Goal: Information Seeking & Learning: Learn about a topic

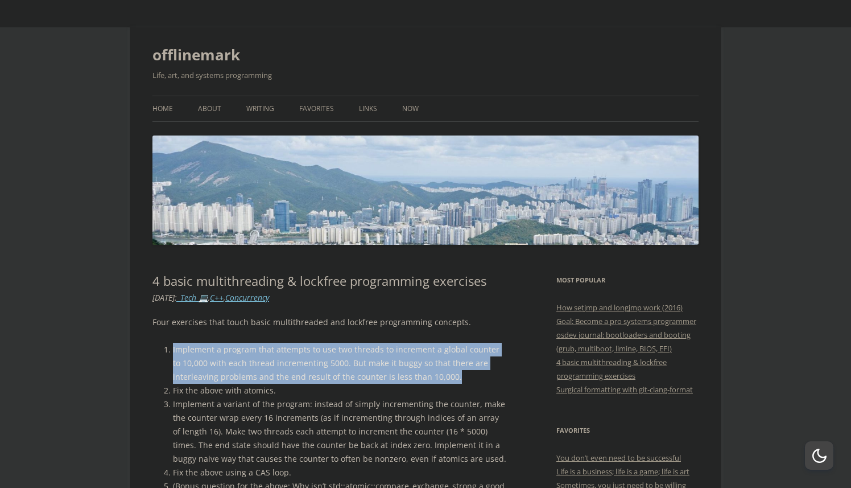
drag, startPoint x: 471, startPoint y: 379, endPoint x: 173, endPoint y: 354, distance: 299.2
click at [173, 354] on li "Implement a program that attempts to use two threads to increment a global coun…" at bounding box center [340, 362] width 335 height 41
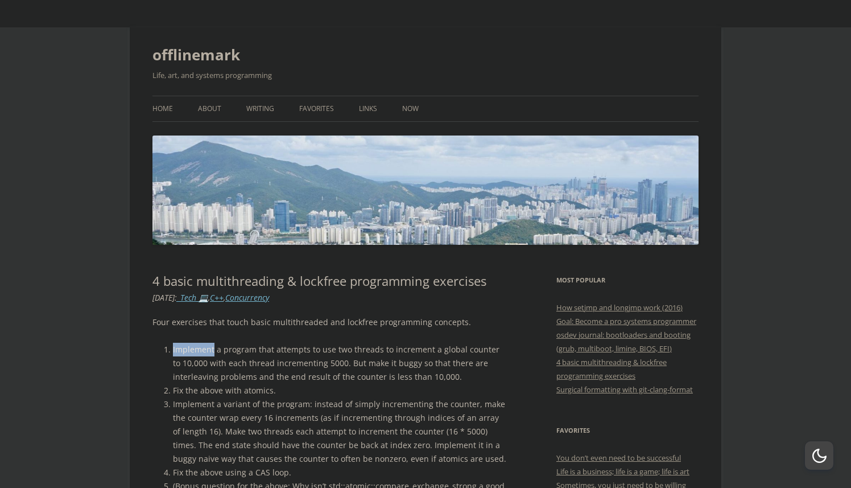
click at [173, 354] on li "Implement a program that attempts to use two threads to increment a global coun…" at bounding box center [340, 362] width 335 height 41
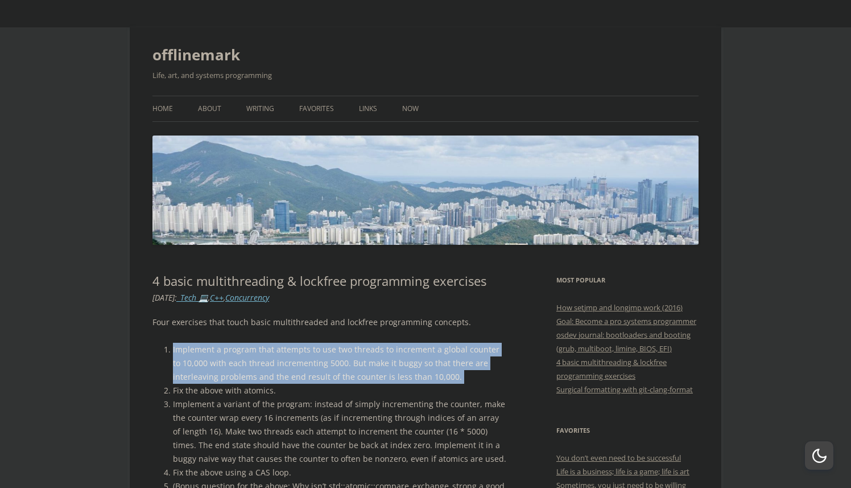
click at [173, 354] on li "Implement a program that attempts to use two threads to increment a global coun…" at bounding box center [340, 362] width 335 height 41
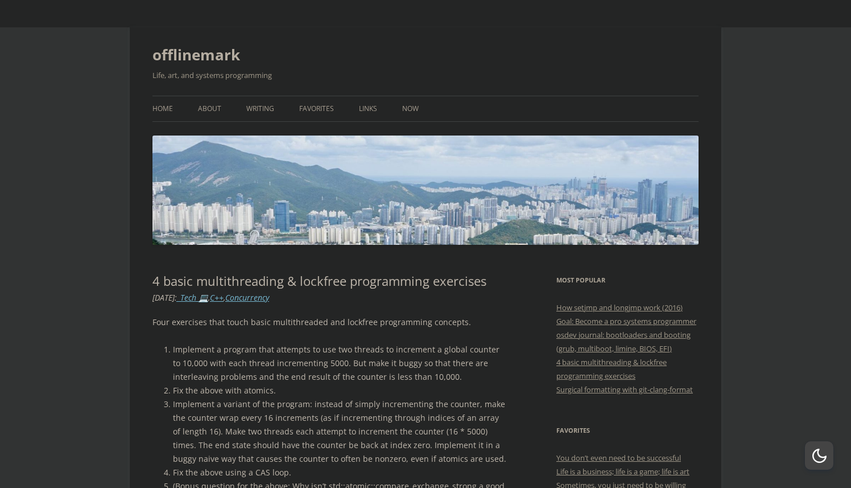
click at [283, 381] on li "Implement a program that attempts to use two threads to increment a global coun…" at bounding box center [340, 362] width 335 height 41
drag, startPoint x: 297, startPoint y: 389, endPoint x: 168, endPoint y: 390, distance: 129.1
click at [173, 390] on li "Fix the above with atomics." at bounding box center [340, 390] width 335 height 14
click at [244, 403] on li "Implement a variant of the program: instead of simply incrementing the counter,…" at bounding box center [340, 431] width 335 height 68
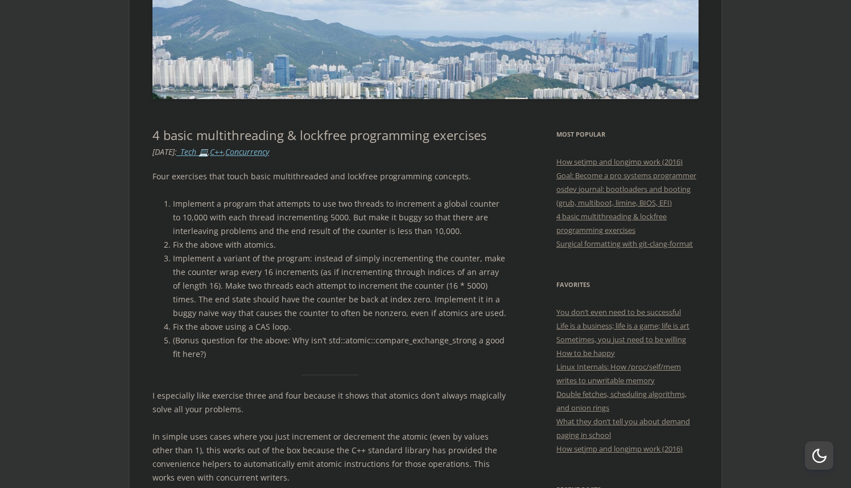
scroll to position [146, 0]
drag, startPoint x: 315, startPoint y: 328, endPoint x: 172, endPoint y: 328, distance: 142.8
click at [173, 328] on li "Fix the above using a CAS loop." at bounding box center [340, 326] width 335 height 14
click at [214, 336] on li "(Bonus question for the above: Why isn’t std::atomic::compare_exchange_strong a…" at bounding box center [340, 346] width 335 height 27
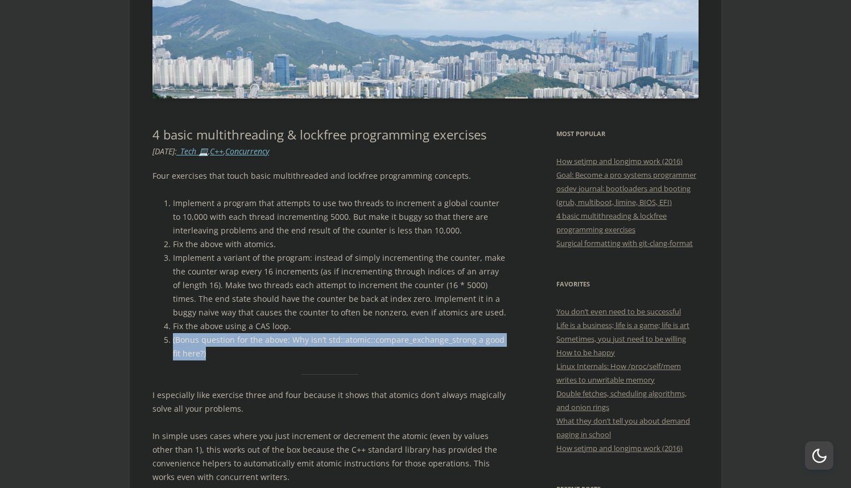
drag, startPoint x: 211, startPoint y: 354, endPoint x: 172, endPoint y: 343, distance: 40.3
click at [173, 343] on li "(Bonus question for the above: Why isn’t std::atomic::compare_exchange_strong a…" at bounding box center [340, 346] width 335 height 27
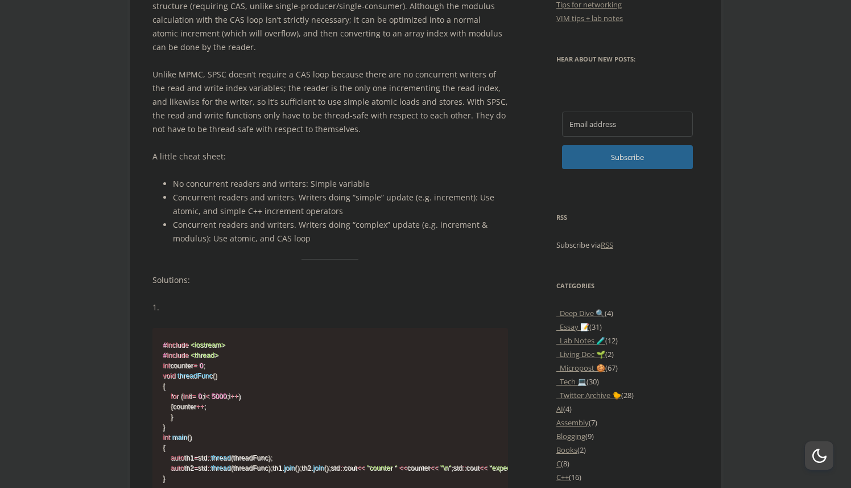
scroll to position [755, 0]
